Goal: Task Accomplishment & Management: Complete application form

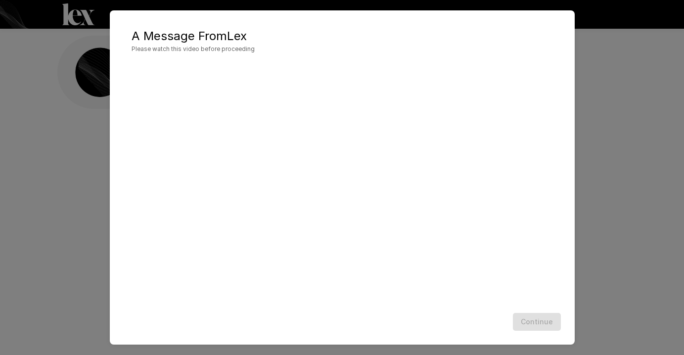
click at [65, 280] on div "A Message From [PERSON_NAME] Please watch this video before proceeding Continue" at bounding box center [342, 177] width 684 height 355
click at [526, 322] on button "Continue" at bounding box center [537, 322] width 48 height 18
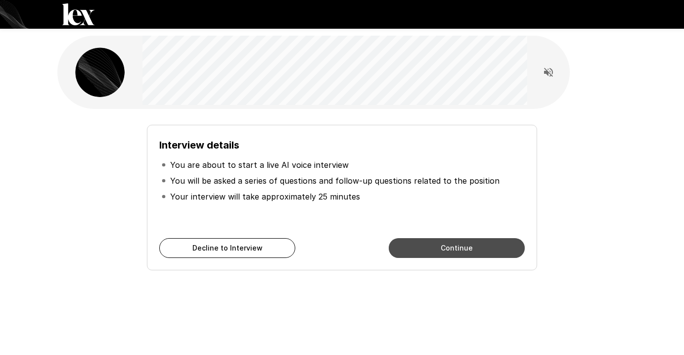
click at [419, 242] on button "Continue" at bounding box center [457, 248] width 136 height 20
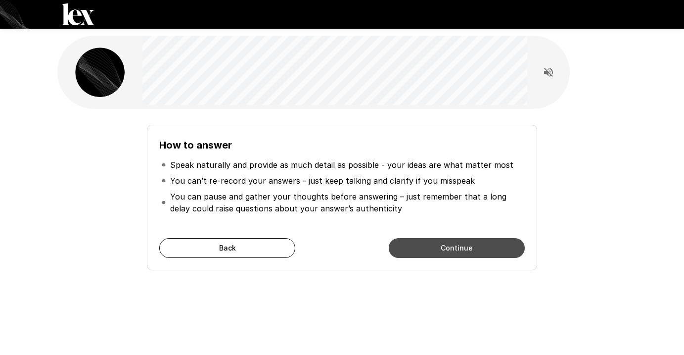
click at [430, 249] on button "Continue" at bounding box center [457, 248] width 136 height 20
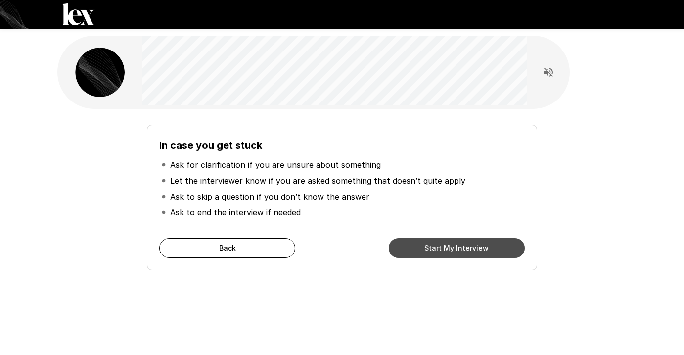
click at [430, 249] on button "Start My Interview" at bounding box center [457, 248] width 136 height 20
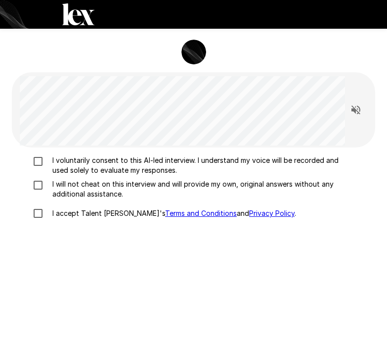
click at [180, 252] on div "I voluntarily consent to this AI-led interview. I understand my voice will be r…" at bounding box center [194, 286] width 364 height 278
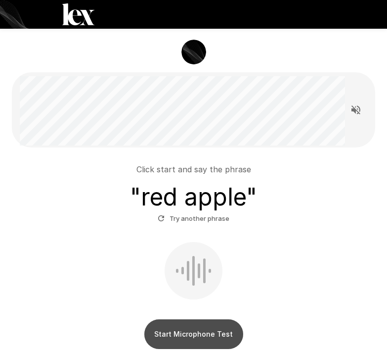
click at [202, 338] on button "Start Microphone Test" at bounding box center [193, 334] width 99 height 30
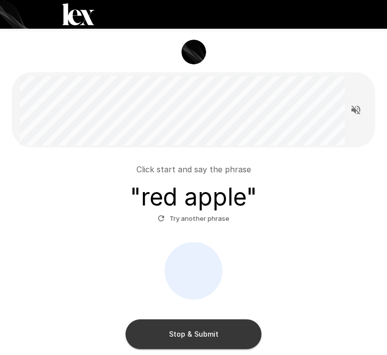
click at [202, 331] on button "Stop & Submit" at bounding box center [194, 334] width 136 height 30
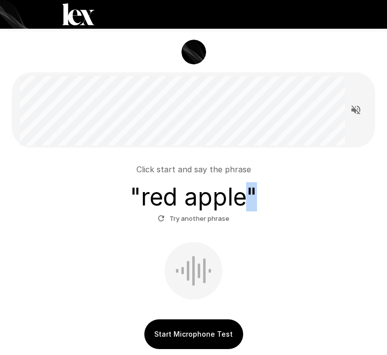
click at [202, 331] on div "Click start and say the phrase " red apple " Try another phrase Start Microphon…" at bounding box center [193, 216] width 387 height 432
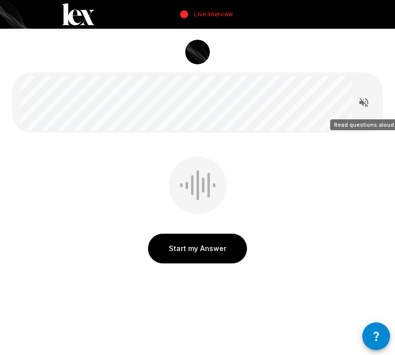
click at [362, 107] on icon "Read questions aloud" at bounding box center [364, 102] width 12 height 12
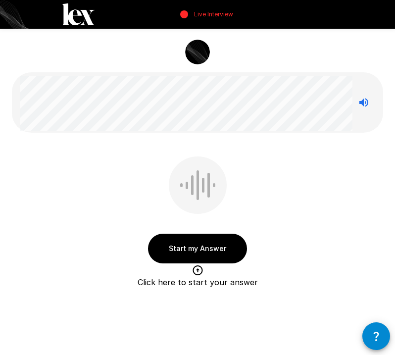
click at [185, 246] on button "Start my Answer" at bounding box center [197, 249] width 99 height 30
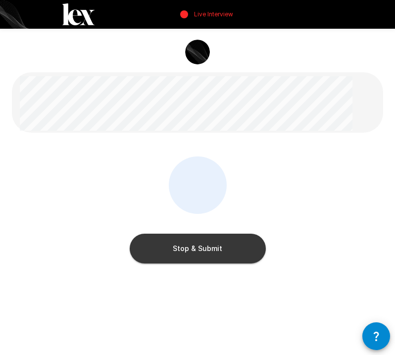
click at [164, 246] on button "Stop & Submit" at bounding box center [198, 249] width 136 height 30
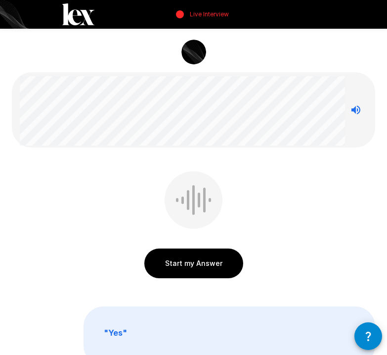
click at [191, 264] on button "Start my Answer" at bounding box center [193, 263] width 99 height 30
click at [0, 0] on div at bounding box center [0, 0] width 0 height 0
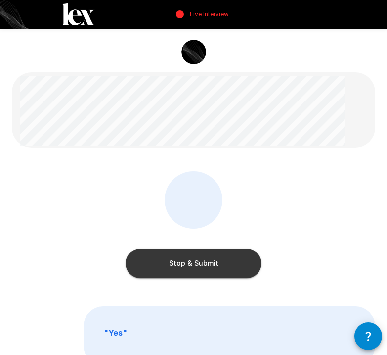
click at [193, 263] on button "Stop & Submit" at bounding box center [194, 263] width 136 height 30
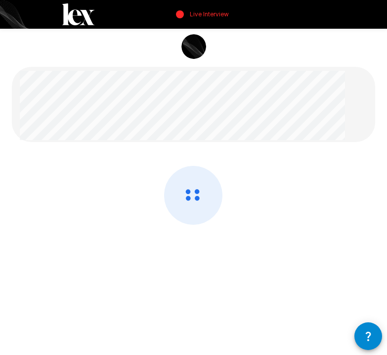
scroll to position [7, 0]
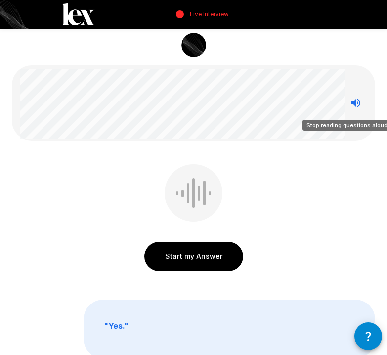
click at [355, 105] on icon "Stop reading questions aloud" at bounding box center [356, 102] width 9 height 9
click at [356, 100] on icon "Read questions aloud" at bounding box center [356, 103] width 12 height 12
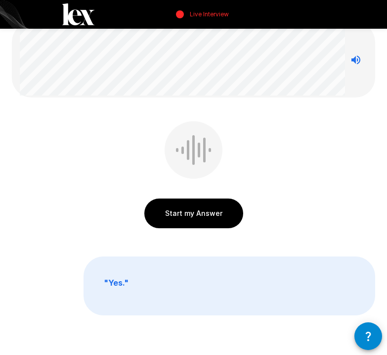
scroll to position [90, 0]
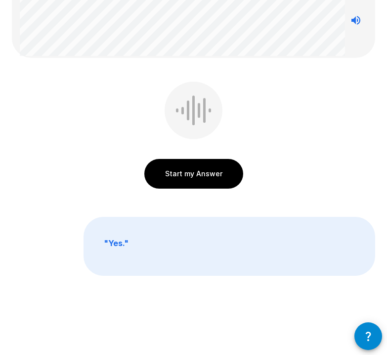
click at [370, 336] on icon "button" at bounding box center [368, 335] width 5 height 9
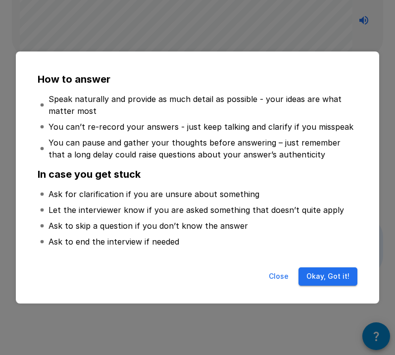
click at [325, 278] on button "Okay, Got it!" at bounding box center [327, 276] width 59 height 18
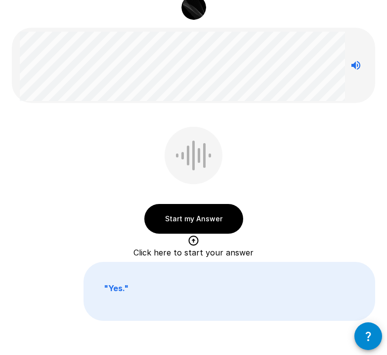
scroll to position [0, 0]
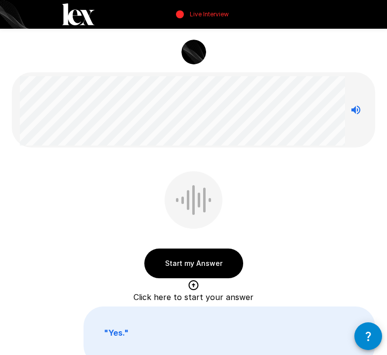
click at [199, 261] on button "Start my Answer" at bounding box center [193, 263] width 99 height 30
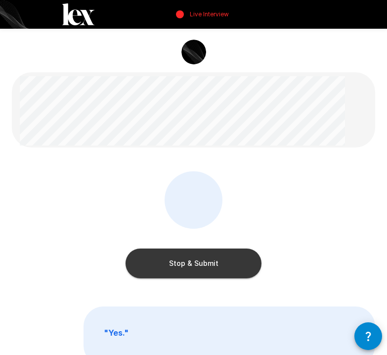
click at [211, 261] on button "Stop & Submit" at bounding box center [194, 263] width 136 height 30
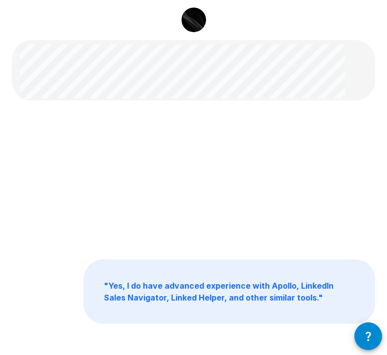
scroll to position [49, 0]
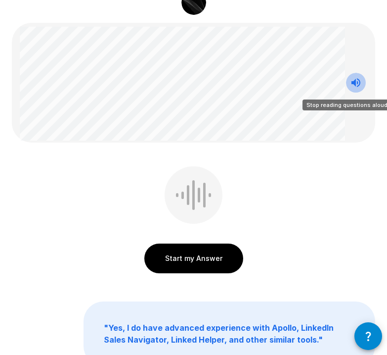
click at [356, 83] on icon "Stop reading questions aloud" at bounding box center [356, 82] width 9 height 9
click at [354, 82] on icon "Read questions aloud" at bounding box center [356, 82] width 9 height 9
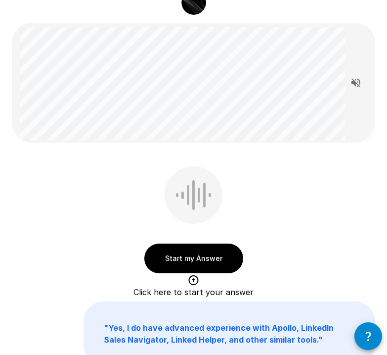
click at [183, 261] on button "Start my Answer" at bounding box center [193, 258] width 99 height 30
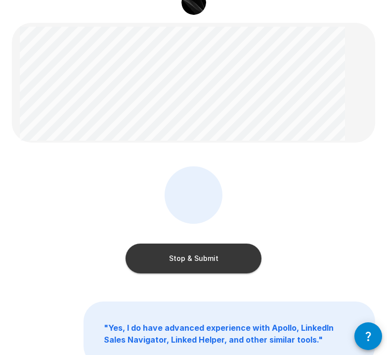
click at [156, 258] on button "Stop & Submit" at bounding box center [194, 258] width 136 height 30
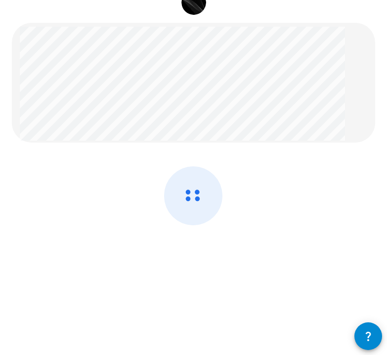
scroll to position [51, 0]
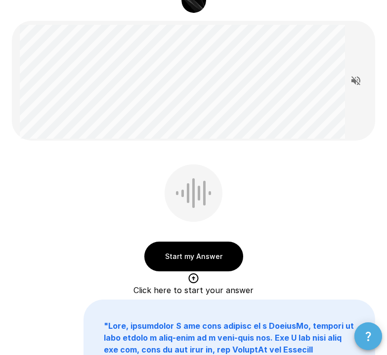
click at [365, 333] on icon "button" at bounding box center [369, 336] width 12 height 12
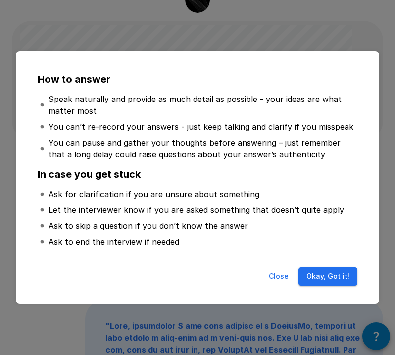
click at [284, 275] on button "Close" at bounding box center [279, 276] width 32 height 18
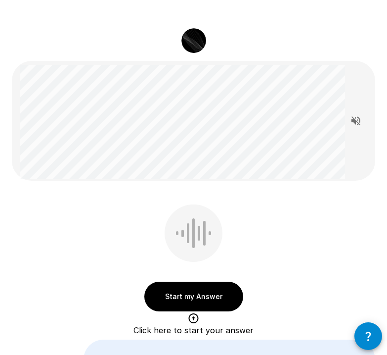
scroll to position [0, 0]
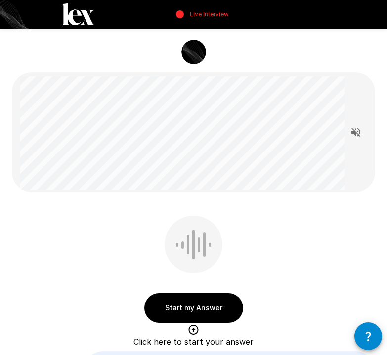
click at [172, 302] on button "Start my Answer" at bounding box center [193, 308] width 99 height 30
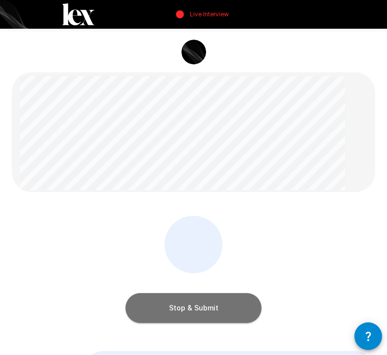
click at [189, 302] on button "Stop & Submit" at bounding box center [194, 308] width 136 height 30
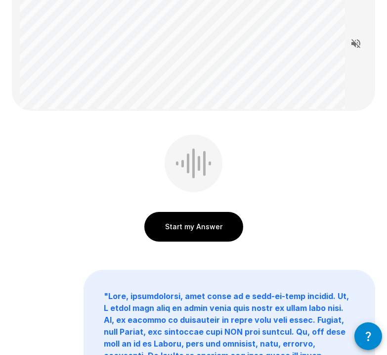
scroll to position [40, 0]
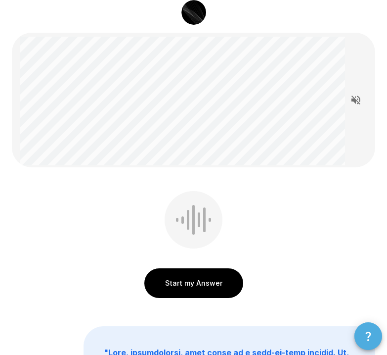
click at [363, 342] on button "button" at bounding box center [369, 336] width 28 height 28
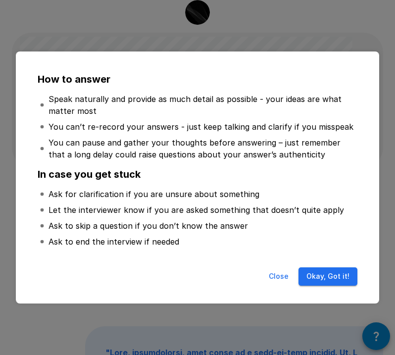
click at [284, 277] on button "Close" at bounding box center [279, 276] width 32 height 18
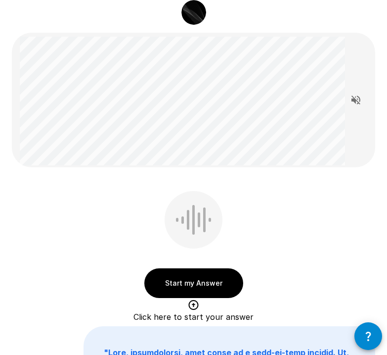
click at [185, 276] on button "Start my Answer" at bounding box center [193, 283] width 99 height 30
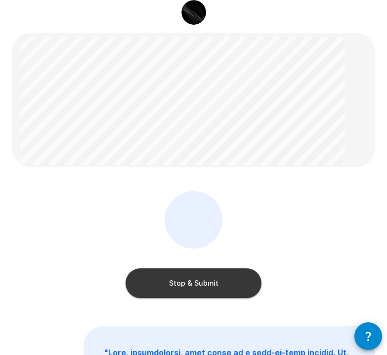
click at [184, 281] on button "Stop & Submit" at bounding box center [194, 283] width 136 height 30
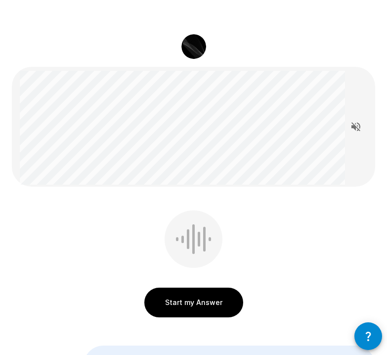
scroll to position [0, 0]
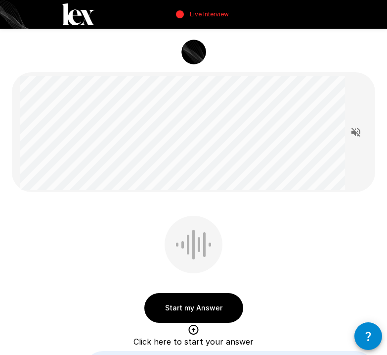
click at [200, 302] on button "Start my Answer" at bounding box center [193, 308] width 99 height 30
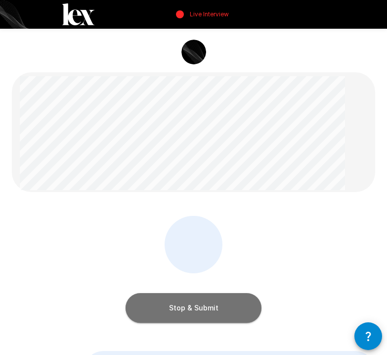
click at [186, 302] on button "Stop & Submit" at bounding box center [194, 308] width 136 height 30
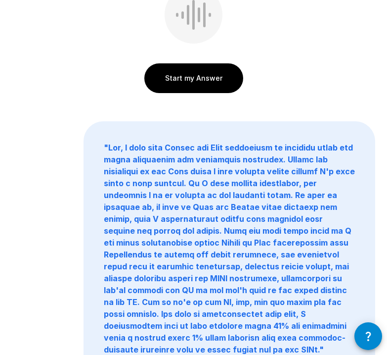
scroll to position [66, 0]
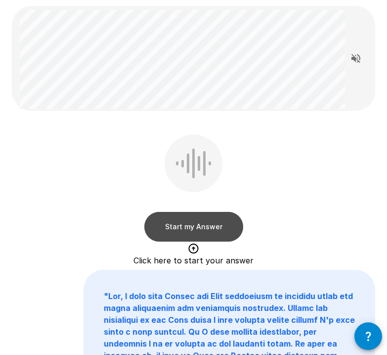
click at [195, 229] on button "Start my Answer" at bounding box center [193, 227] width 99 height 30
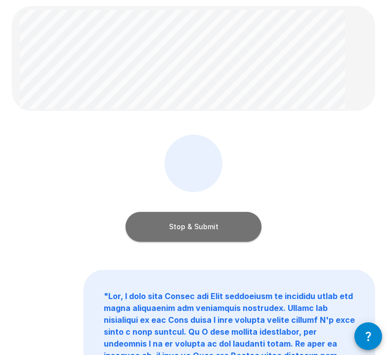
click at [188, 229] on button "Stop & Submit" at bounding box center [194, 227] width 136 height 30
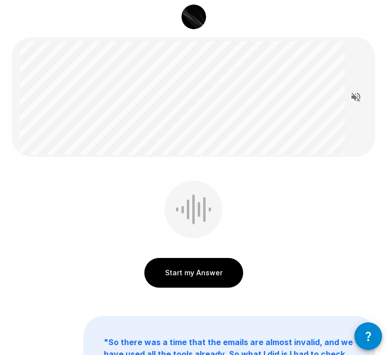
scroll to position [35, 0]
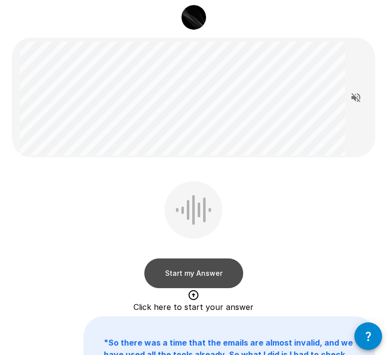
click at [183, 268] on button "Start my Answer" at bounding box center [193, 273] width 99 height 30
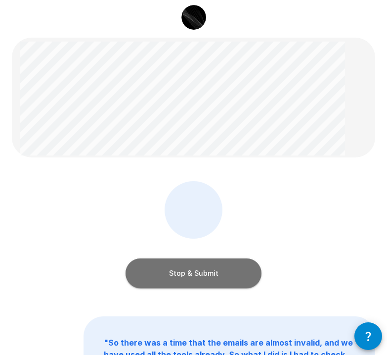
click at [216, 266] on button "Stop & Submit" at bounding box center [194, 273] width 136 height 30
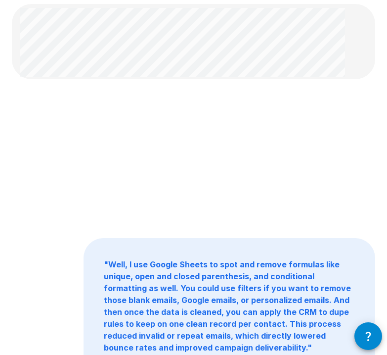
scroll to position [52, 0]
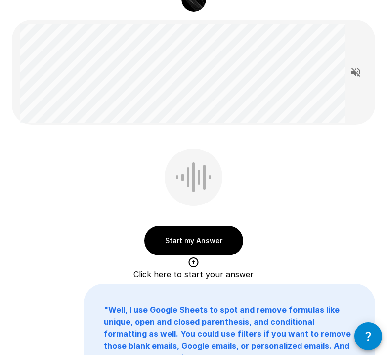
click at [177, 243] on button "Start my Answer" at bounding box center [193, 241] width 99 height 30
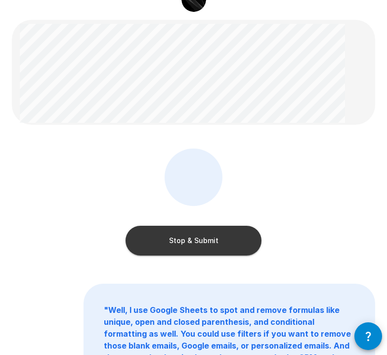
click at [171, 238] on button "Stop & Submit" at bounding box center [194, 241] width 136 height 30
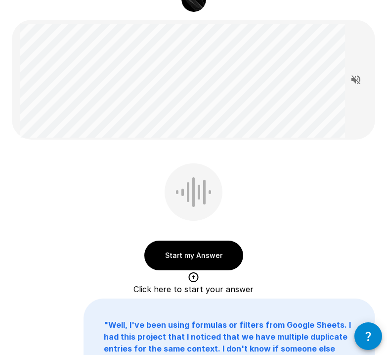
click at [202, 255] on button "Start my Answer" at bounding box center [193, 255] width 99 height 30
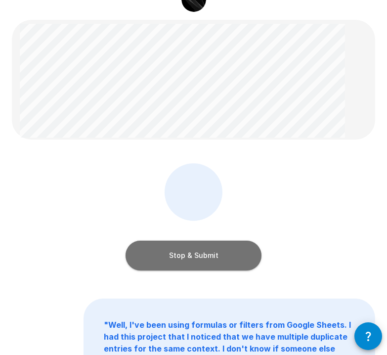
click at [214, 252] on button "Stop & Submit" at bounding box center [194, 255] width 136 height 30
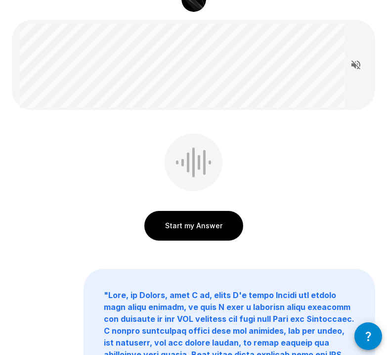
click at [224, 226] on button "Start my Answer" at bounding box center [193, 226] width 99 height 30
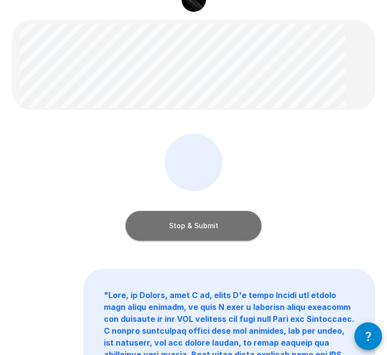
click at [220, 224] on button "Stop & Submit" at bounding box center [194, 226] width 136 height 30
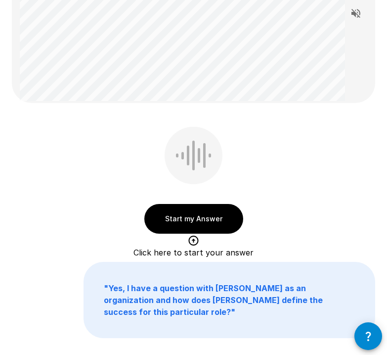
scroll to position [49, 0]
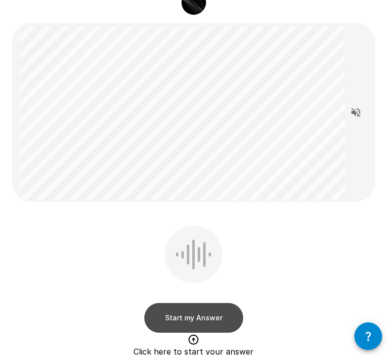
click at [189, 313] on button "Start my Answer" at bounding box center [193, 318] width 99 height 30
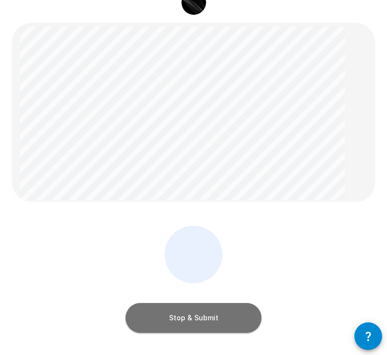
click at [188, 313] on button "Stop & Submit" at bounding box center [194, 318] width 136 height 30
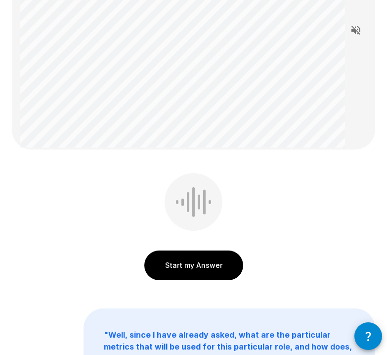
scroll to position [198, 0]
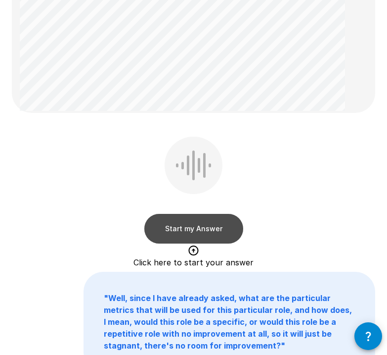
click at [201, 225] on button "Start my Answer" at bounding box center [193, 229] width 99 height 30
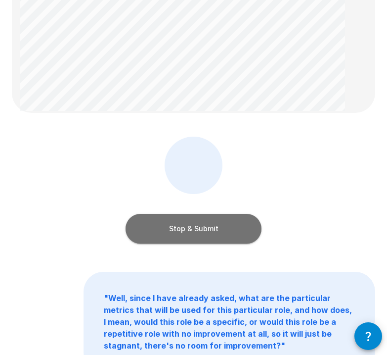
click at [227, 228] on button "Stop & Submit" at bounding box center [194, 229] width 136 height 30
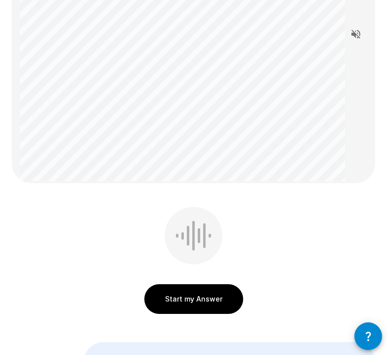
scroll to position [206, 0]
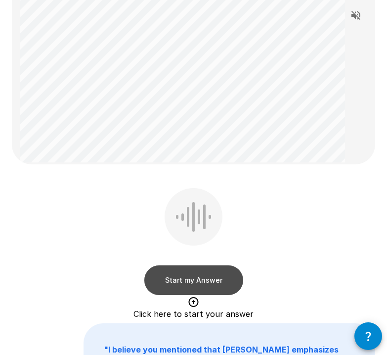
click at [192, 276] on button "Start my Answer" at bounding box center [193, 280] width 99 height 30
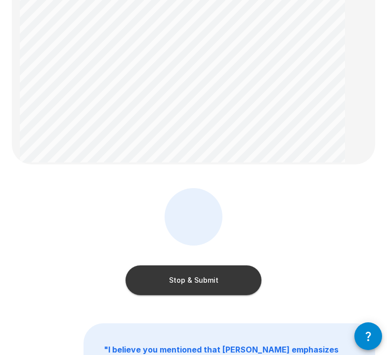
click at [188, 276] on button "Stop & Submit" at bounding box center [194, 280] width 136 height 30
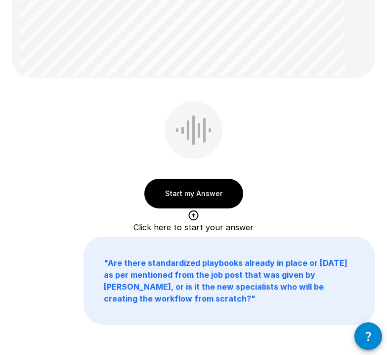
scroll to position [104, 0]
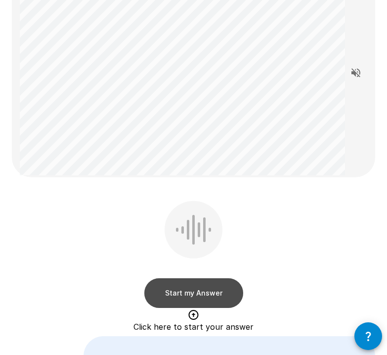
click at [203, 295] on button "Start my Answer" at bounding box center [193, 293] width 99 height 30
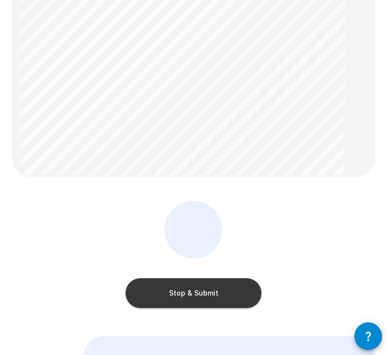
click at [217, 290] on button "Stop & Submit" at bounding box center [194, 293] width 136 height 30
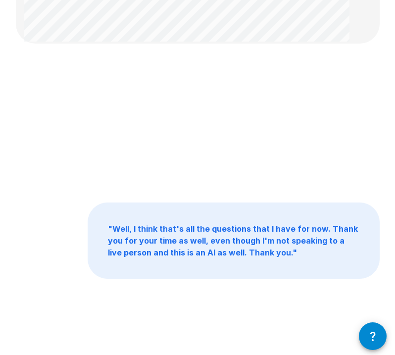
scroll to position [0, 0]
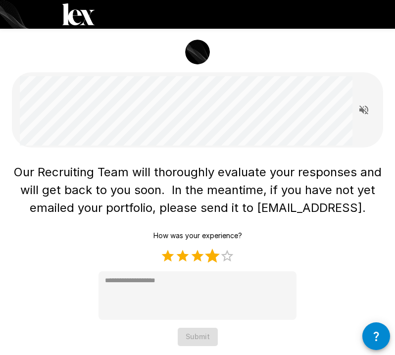
click at [209, 259] on label "4 Stars" at bounding box center [212, 255] width 15 height 15
drag, startPoint x: 195, startPoint y: 259, endPoint x: 199, endPoint y: 280, distance: 21.7
click at [195, 259] on label "3 Stars" at bounding box center [197, 255] width 15 height 15
type textarea "*"
drag, startPoint x: 189, startPoint y: 335, endPoint x: 191, endPoint y: 331, distance: 5.1
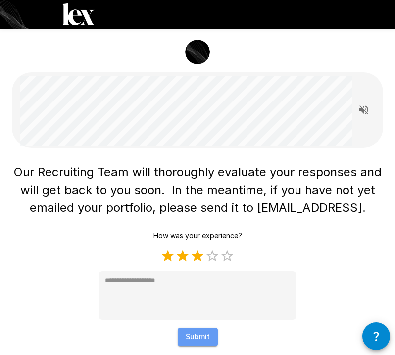
click at [190, 335] on button "Submit" at bounding box center [198, 336] width 40 height 18
